Goal: Check status: Check status

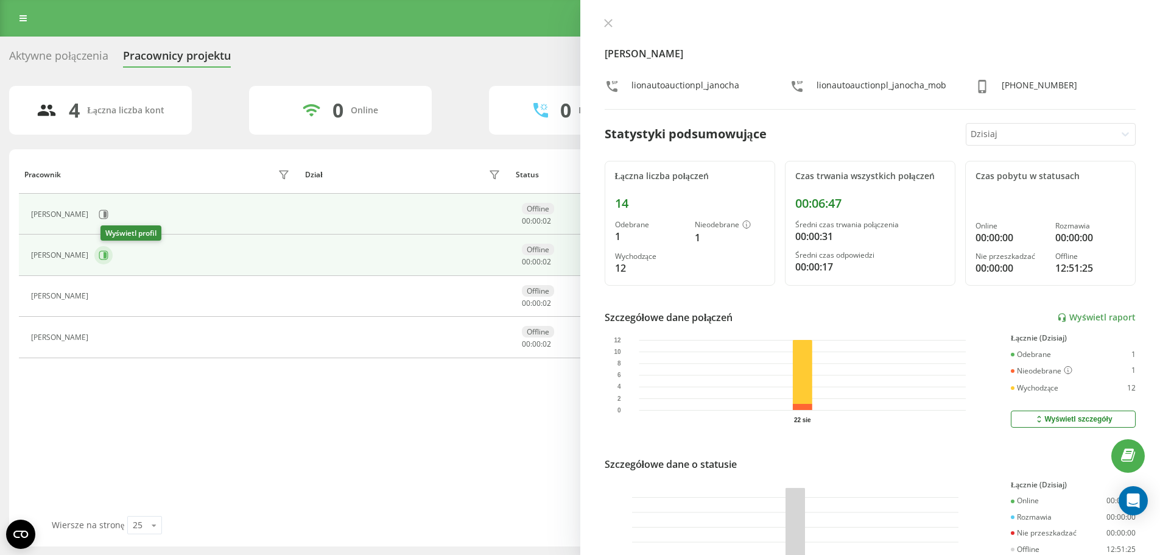
click at [108, 259] on icon at bounding box center [104, 255] width 10 height 10
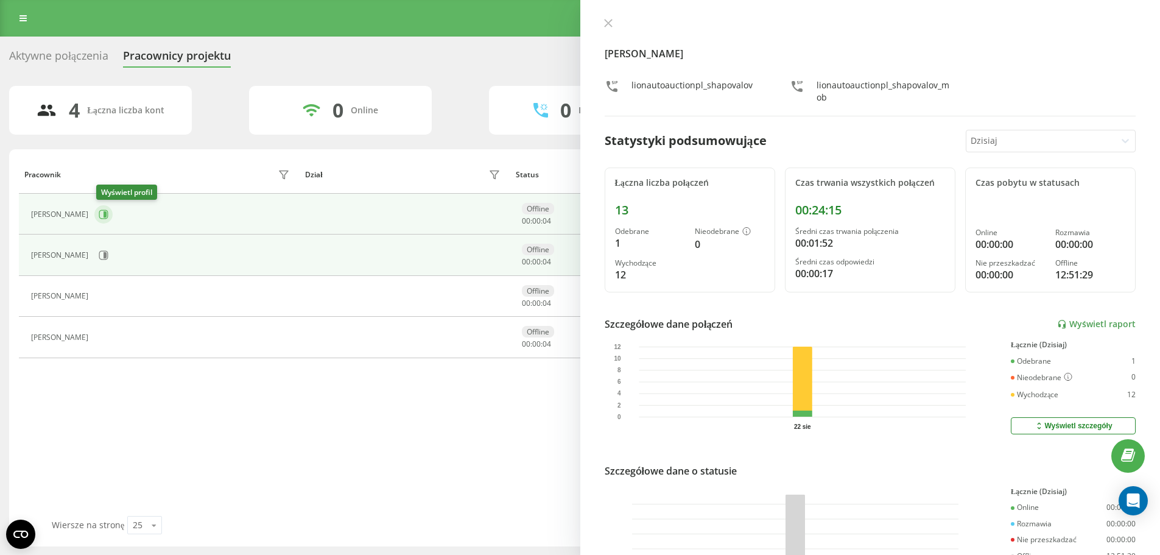
click at [108, 221] on button at bounding box center [103, 214] width 18 height 18
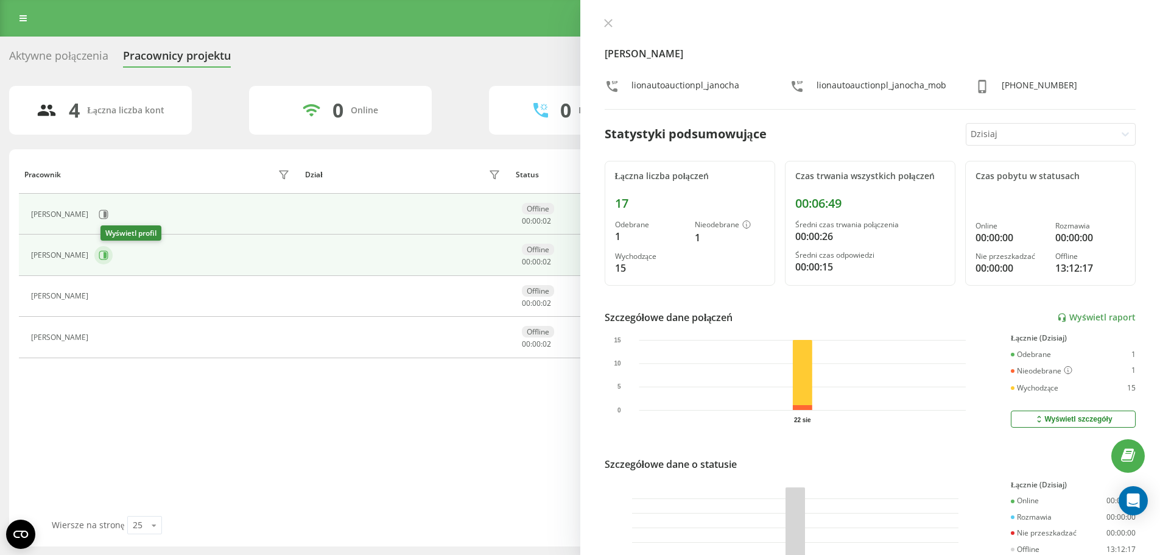
click at [107, 255] on icon at bounding box center [104, 255] width 10 height 10
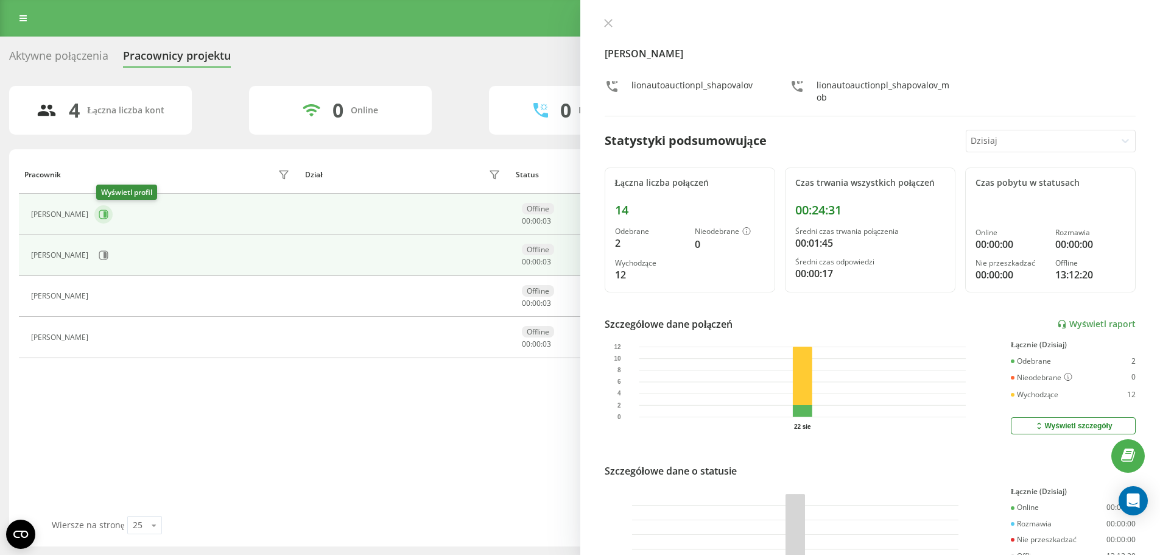
click at [99, 216] on button at bounding box center [103, 214] width 18 height 18
